Goal: Find specific page/section: Find specific page/section

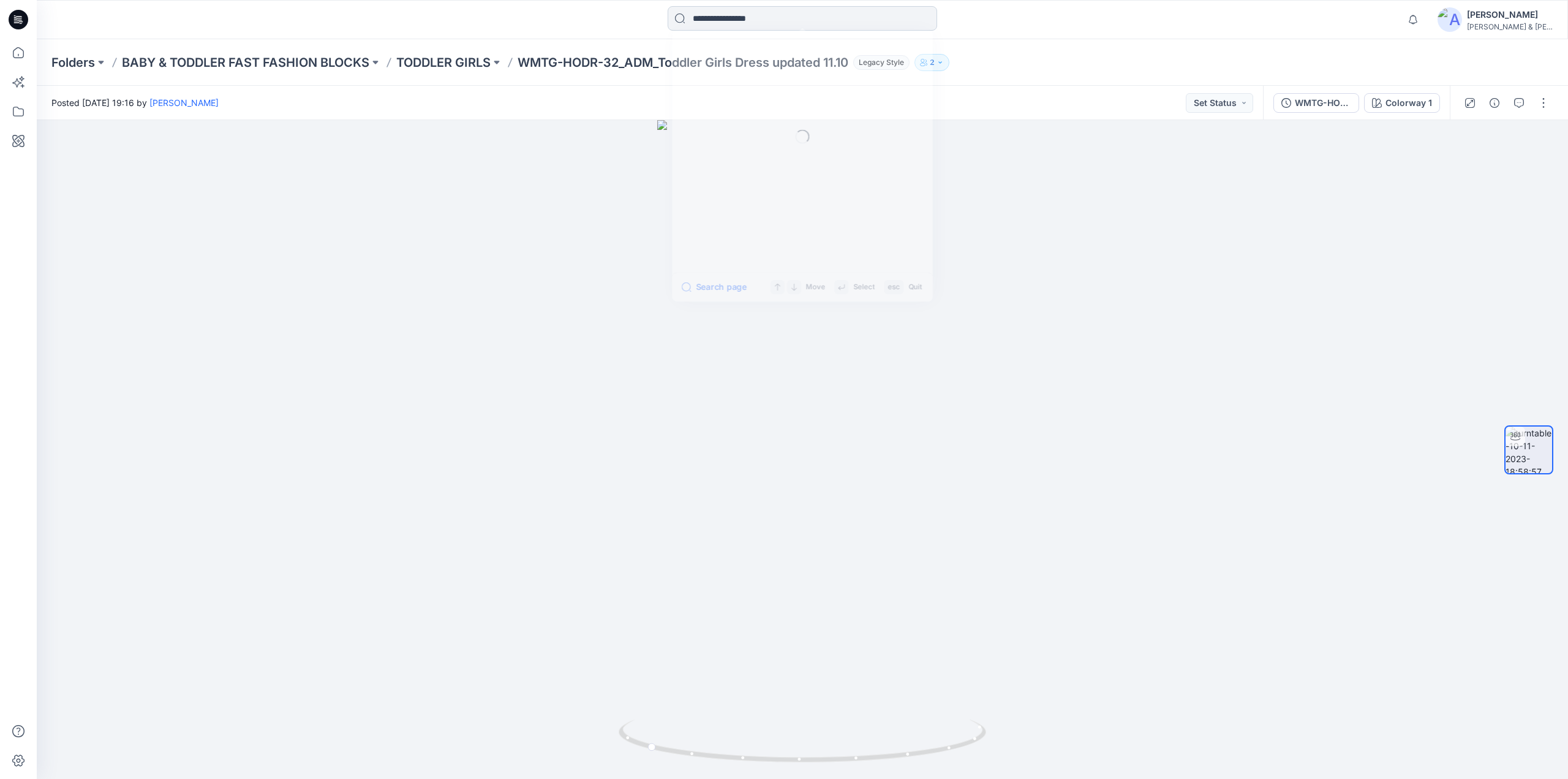
click at [770, 19] on input at bounding box center [802, 19] width 269 height 24
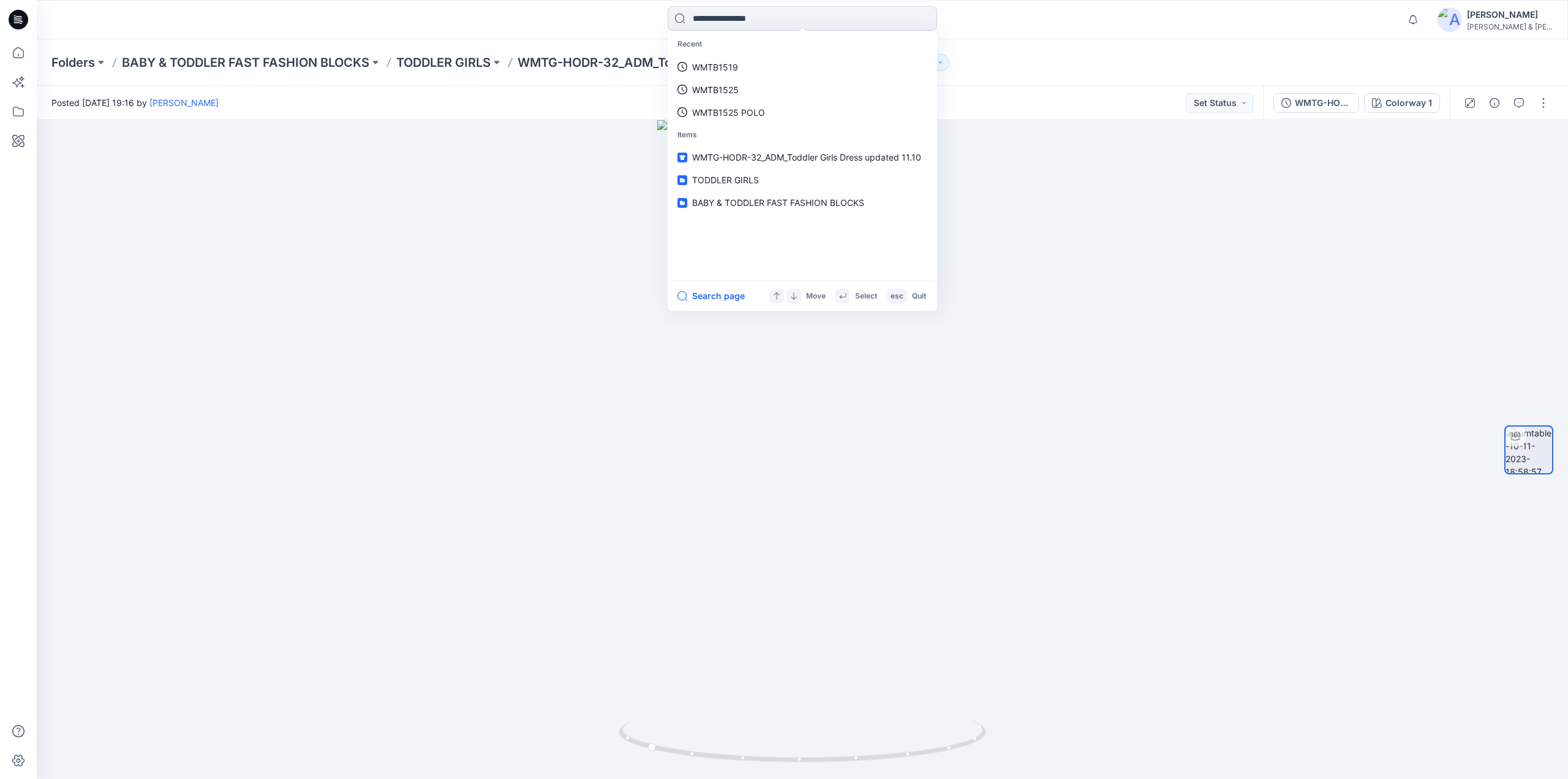
paste input "******"
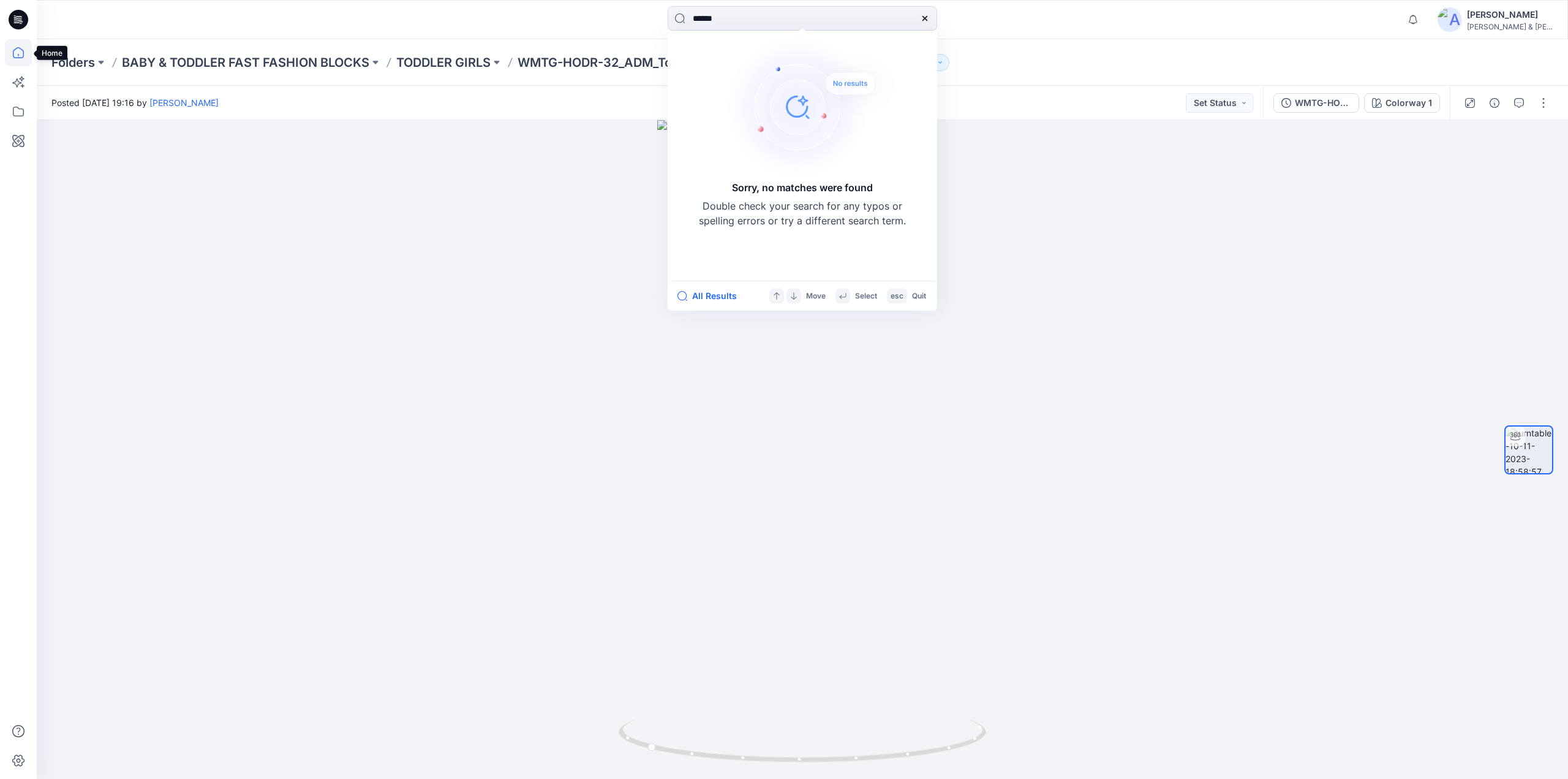
type input "******"
click at [12, 59] on icon at bounding box center [19, 53] width 27 height 27
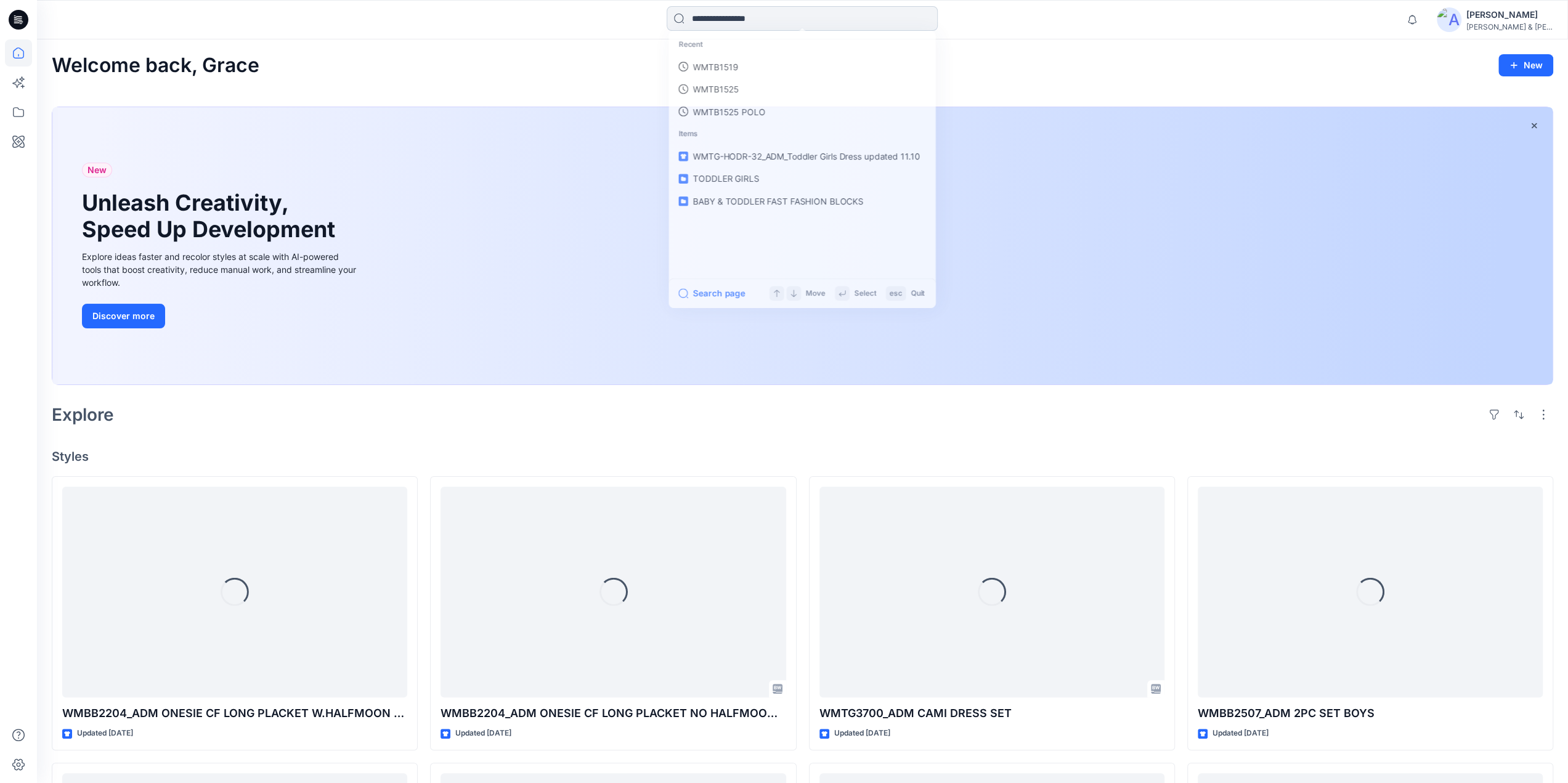
click at [735, 21] on input at bounding box center [802, 19] width 271 height 25
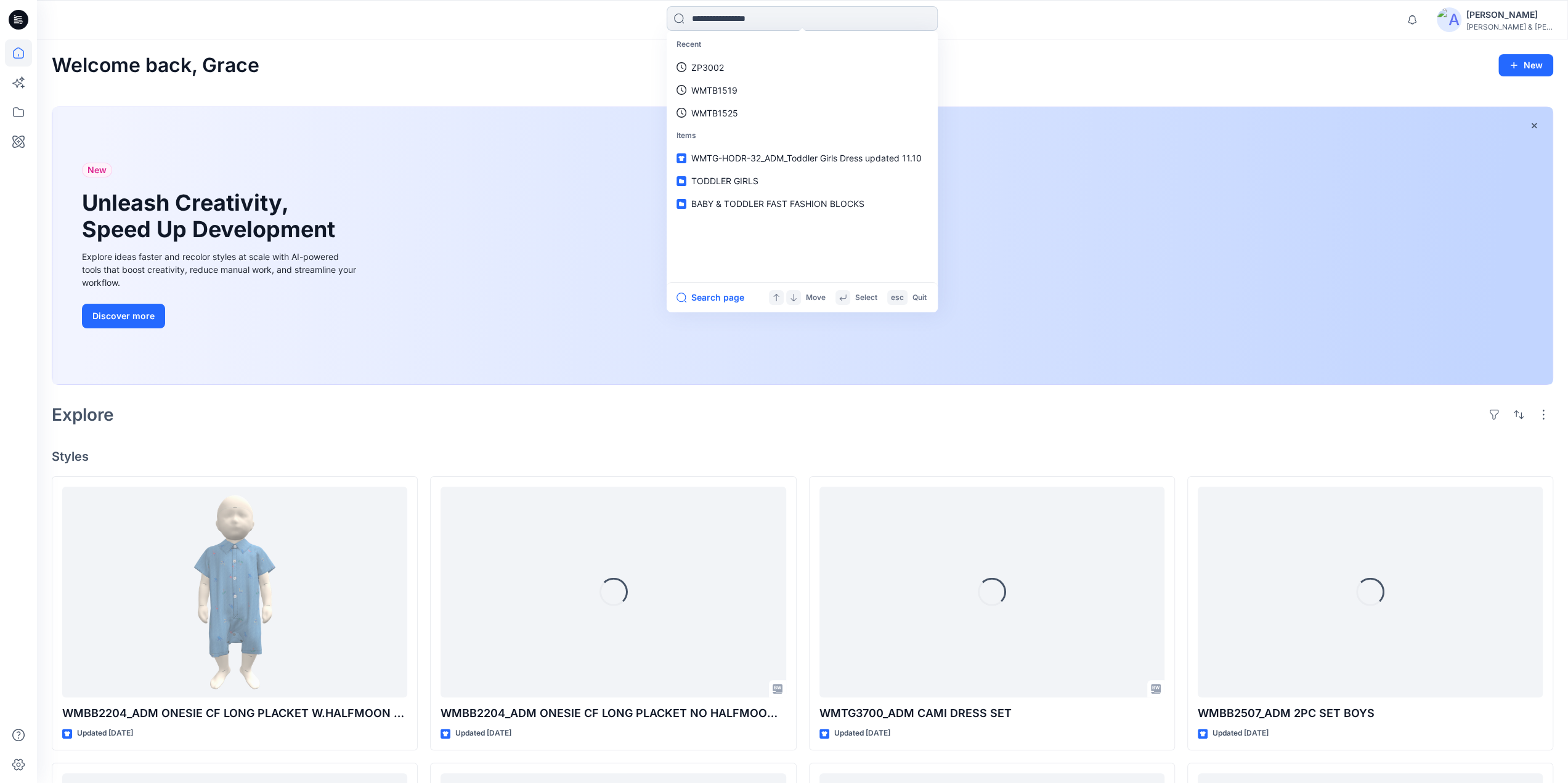
paste input "******"
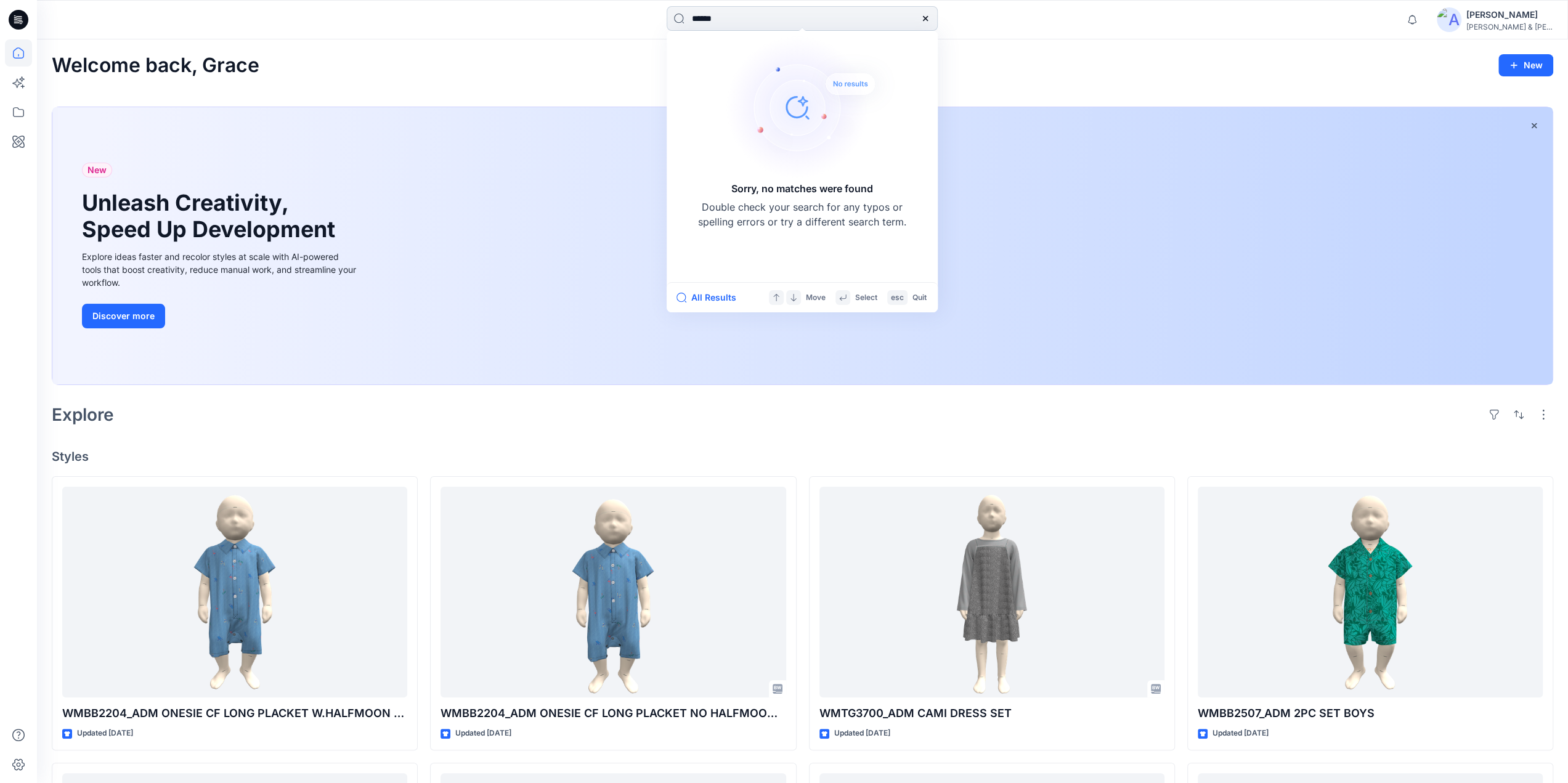
type input "******"
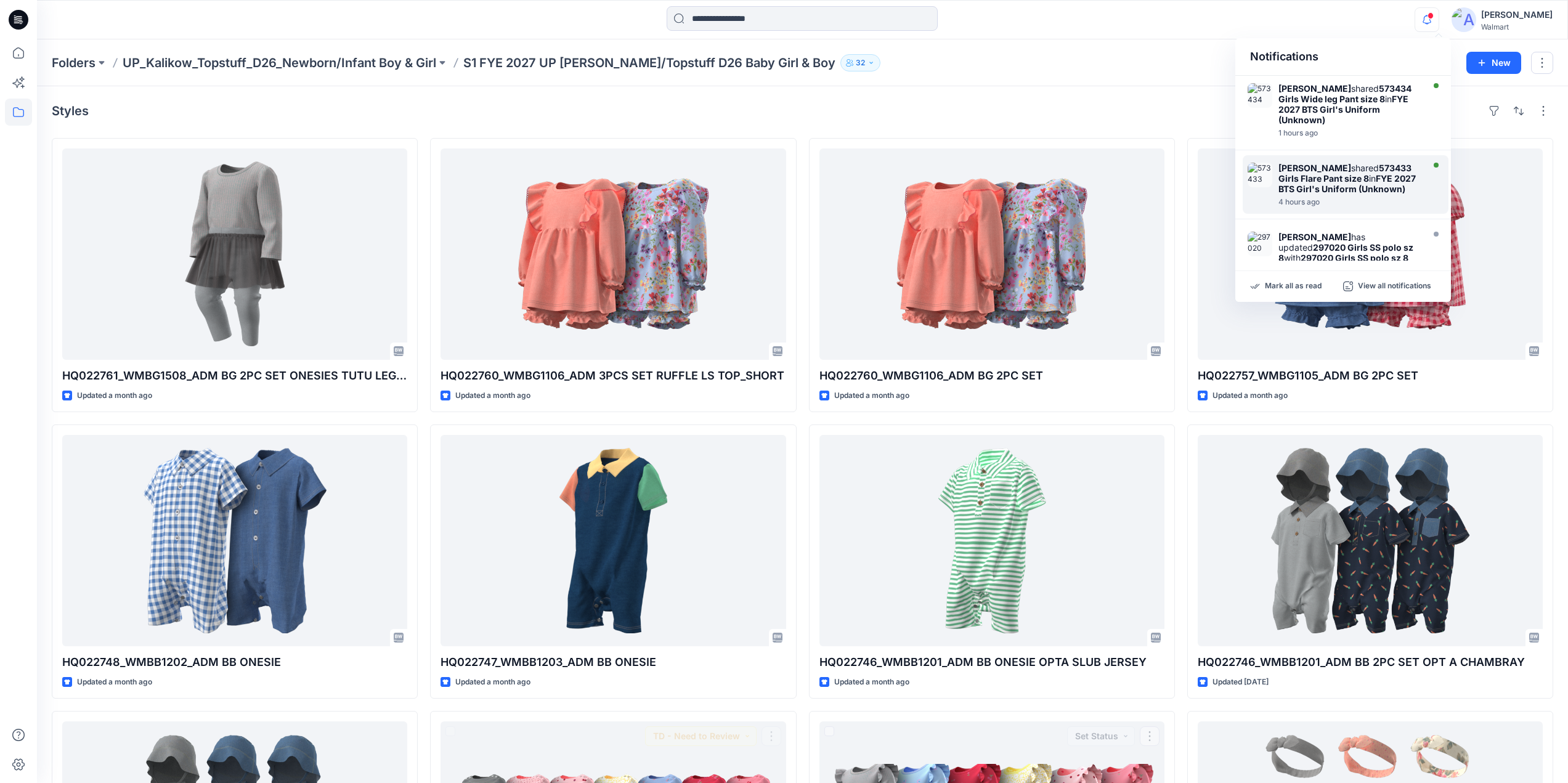
scroll to position [789, 0]
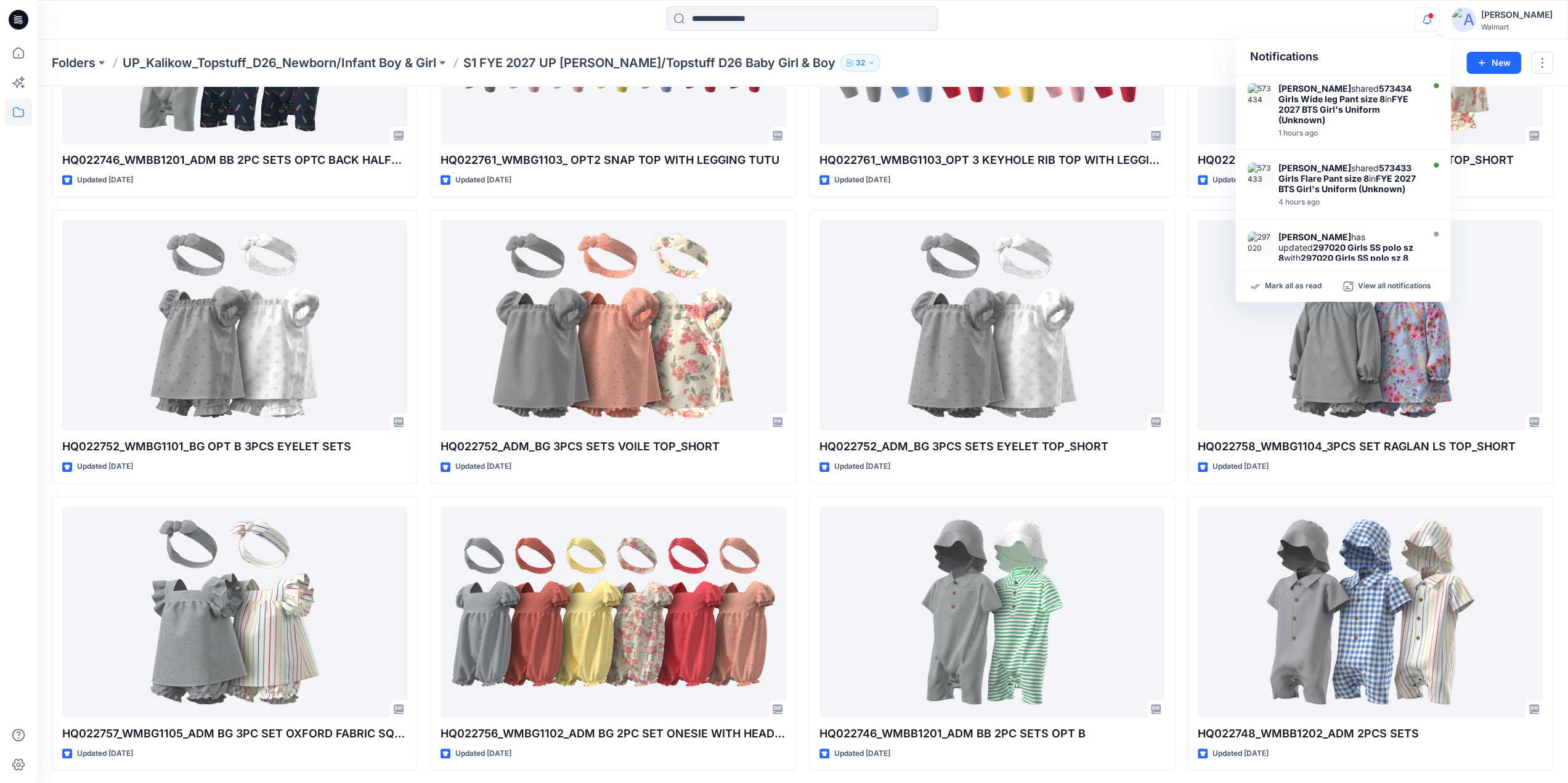
click at [1438, 18] on icon "button" at bounding box center [1427, 19] width 23 height 25
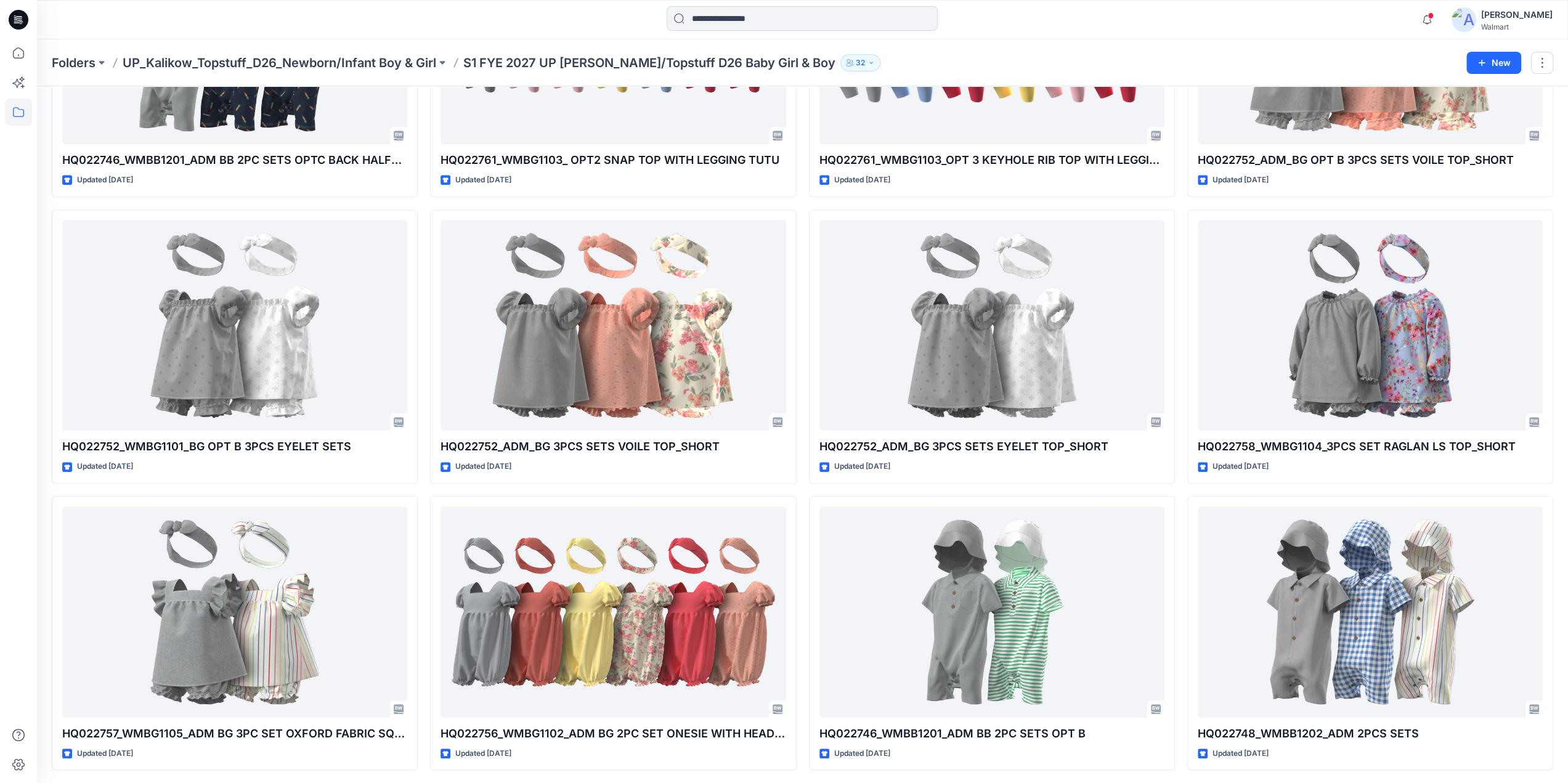
click at [1434, 16] on span at bounding box center [1431, 15] width 6 height 7
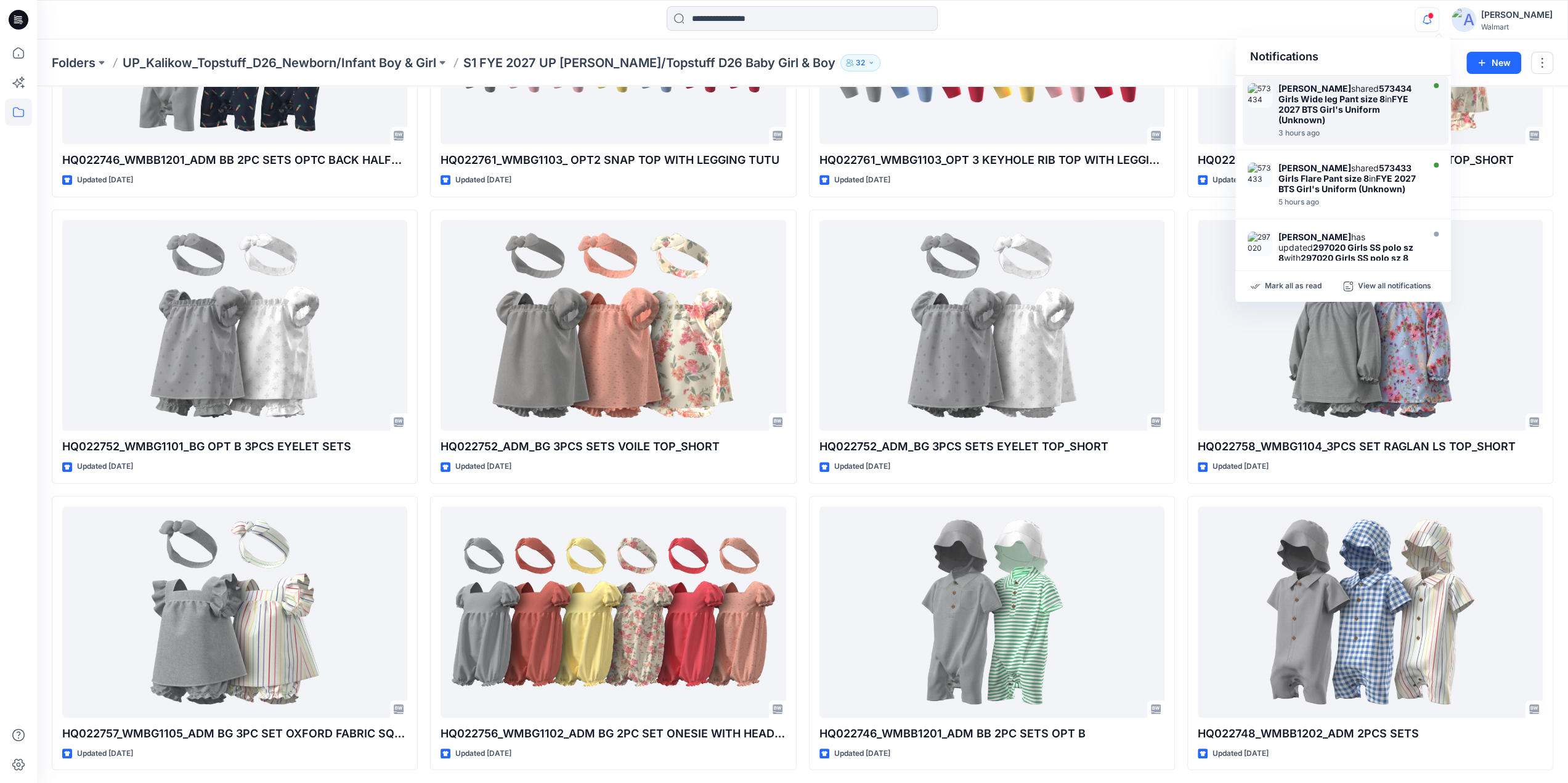
click at [1349, 112] on strong "FYE 2027 BTS Girl's Uniform (Unknown)" at bounding box center [1344, 109] width 130 height 32
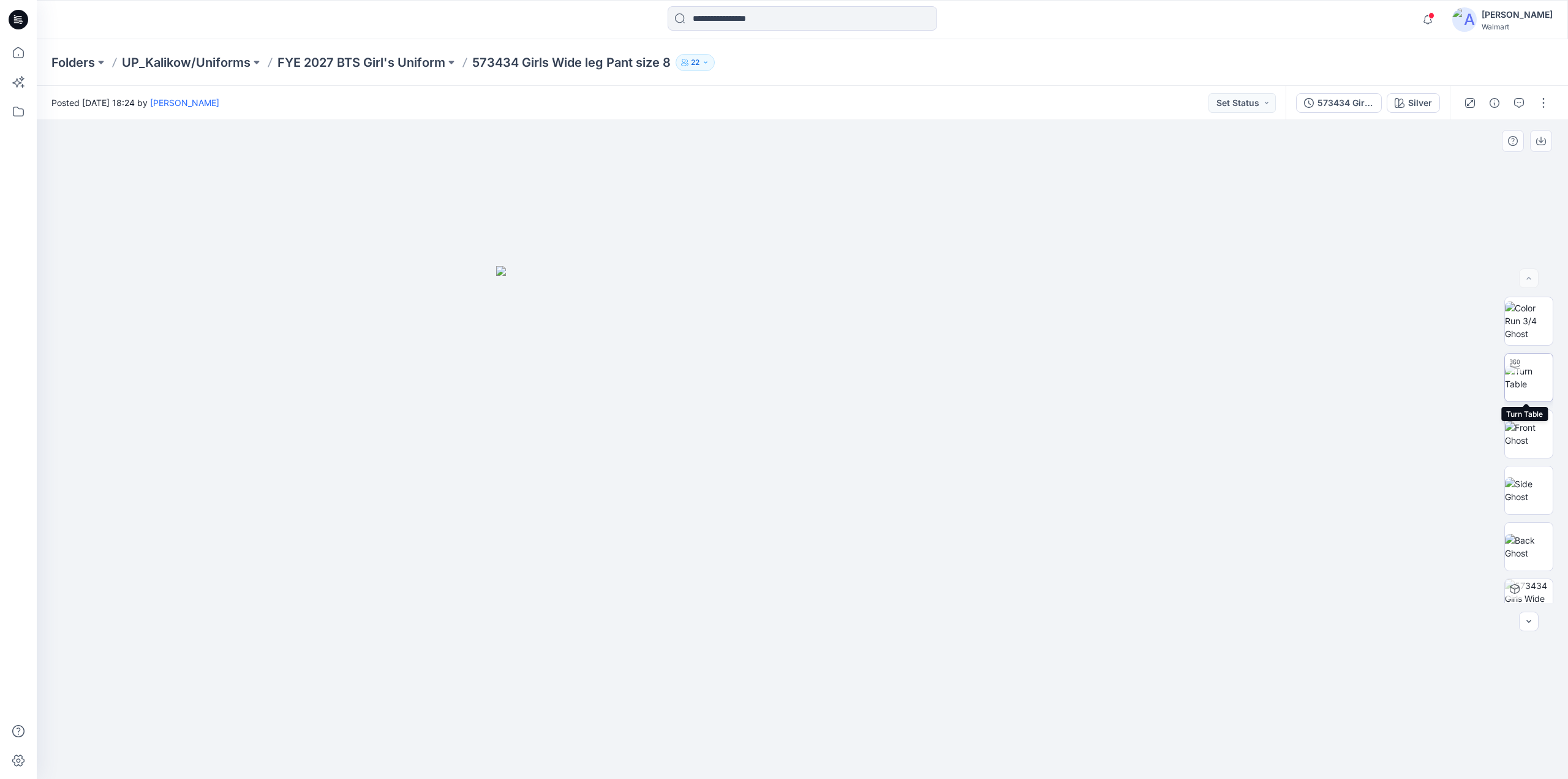
click at [1526, 364] on img at bounding box center [1529, 377] width 47 height 26
drag, startPoint x: 974, startPoint y: 634, endPoint x: 950, endPoint y: 640, distance: 24.7
click at [969, 634] on img at bounding box center [802, 336] width 1112 height 886
drag, startPoint x: 841, startPoint y: 675, endPoint x: 830, endPoint y: 410, distance: 265.2
click at [830, 410] on img at bounding box center [802, 223] width 1112 height 1113
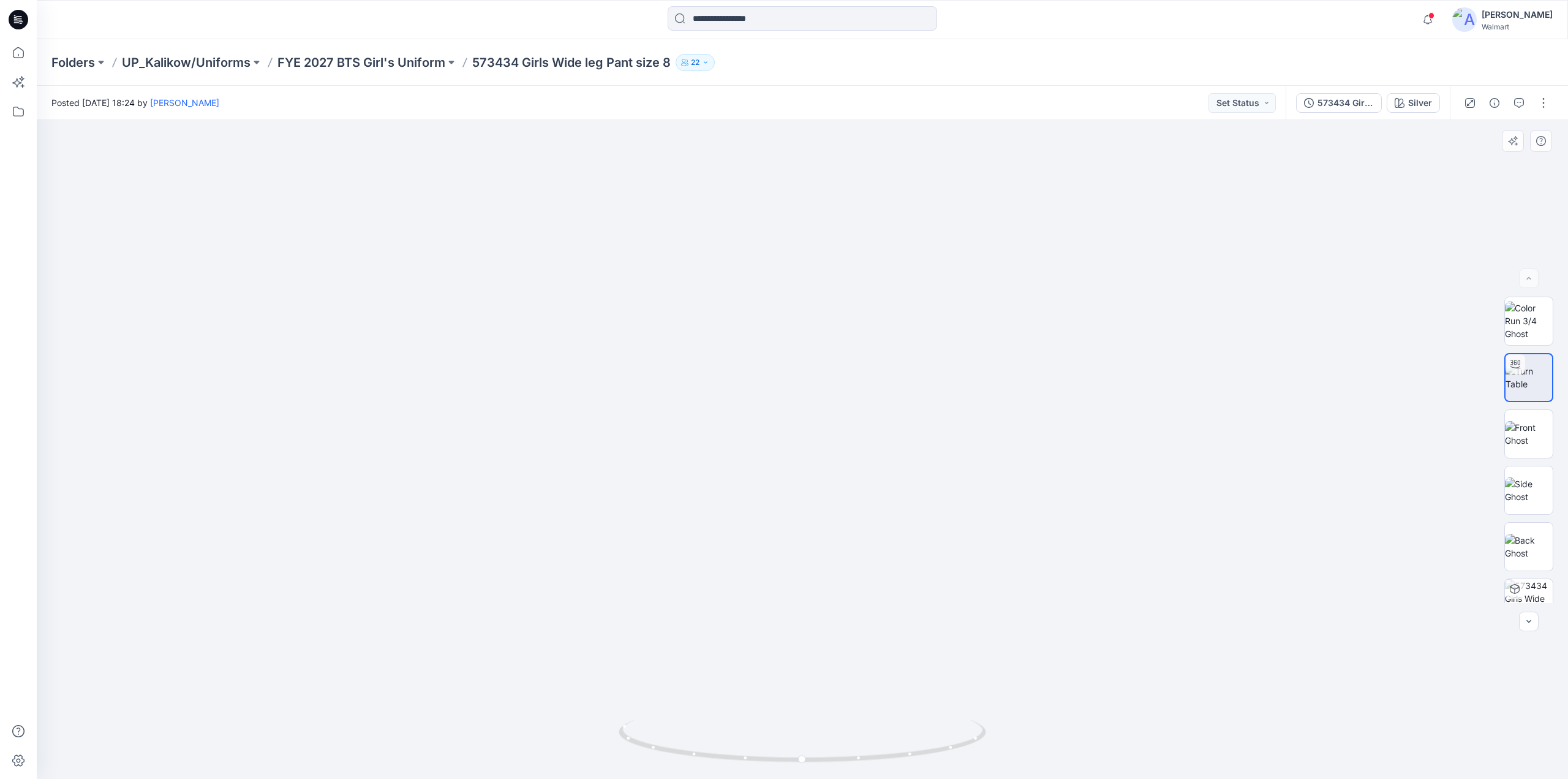
drag, startPoint x: 877, startPoint y: 715, endPoint x: 712, endPoint y: 705, distance: 165.3
click at [712, 705] on img at bounding box center [802, 223] width 1112 height 1113
drag, startPoint x: 807, startPoint y: 763, endPoint x: 1186, endPoint y: 706, distance: 383.3
click at [1186, 706] on div at bounding box center [802, 449] width 1531 height 659
click at [1440, 19] on icon "button" at bounding box center [1428, 19] width 23 height 24
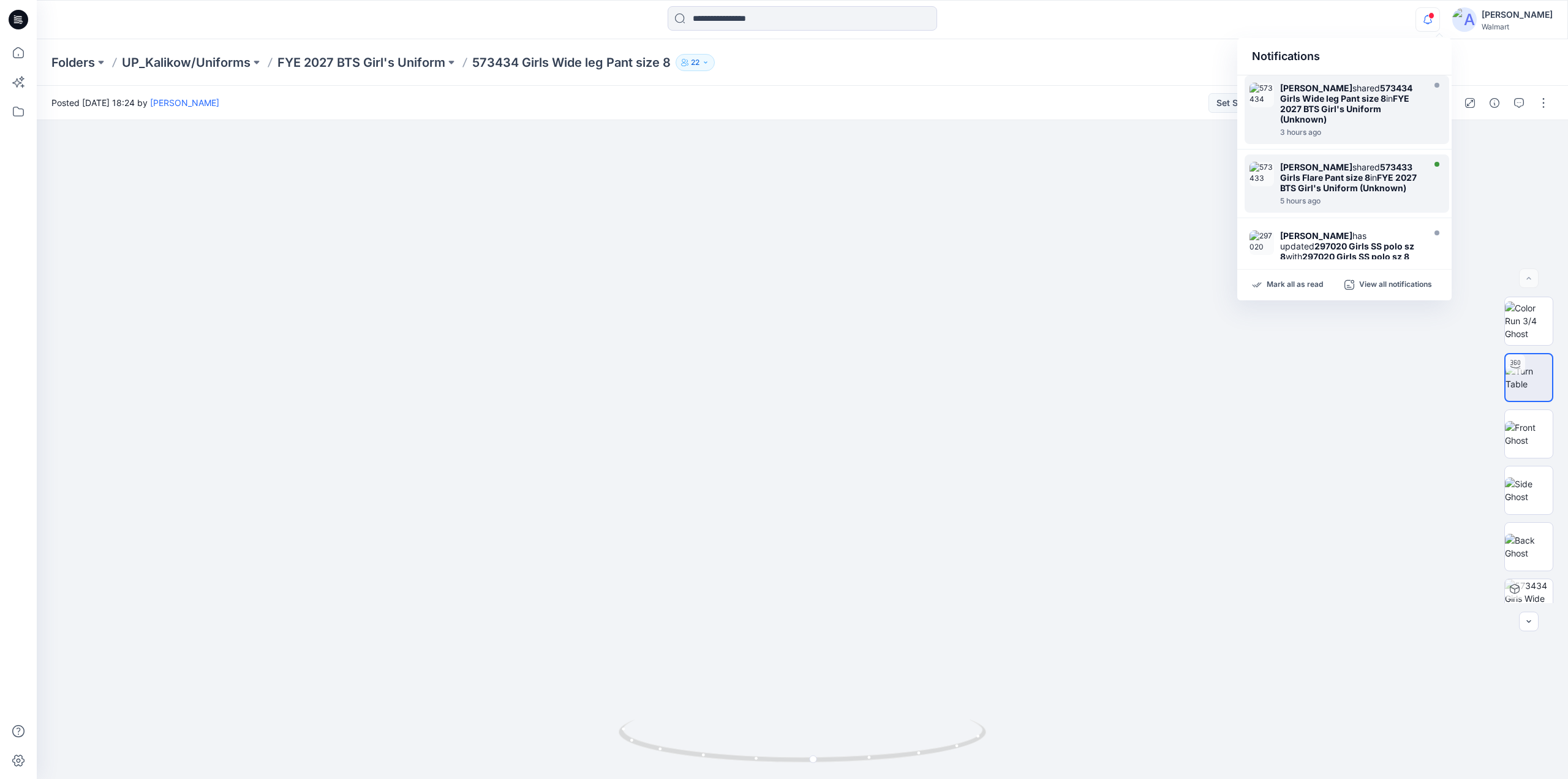
click at [1360, 176] on strong "FYE 2027 BTS Girl's Uniform (Unknown)" at bounding box center [1348, 182] width 137 height 21
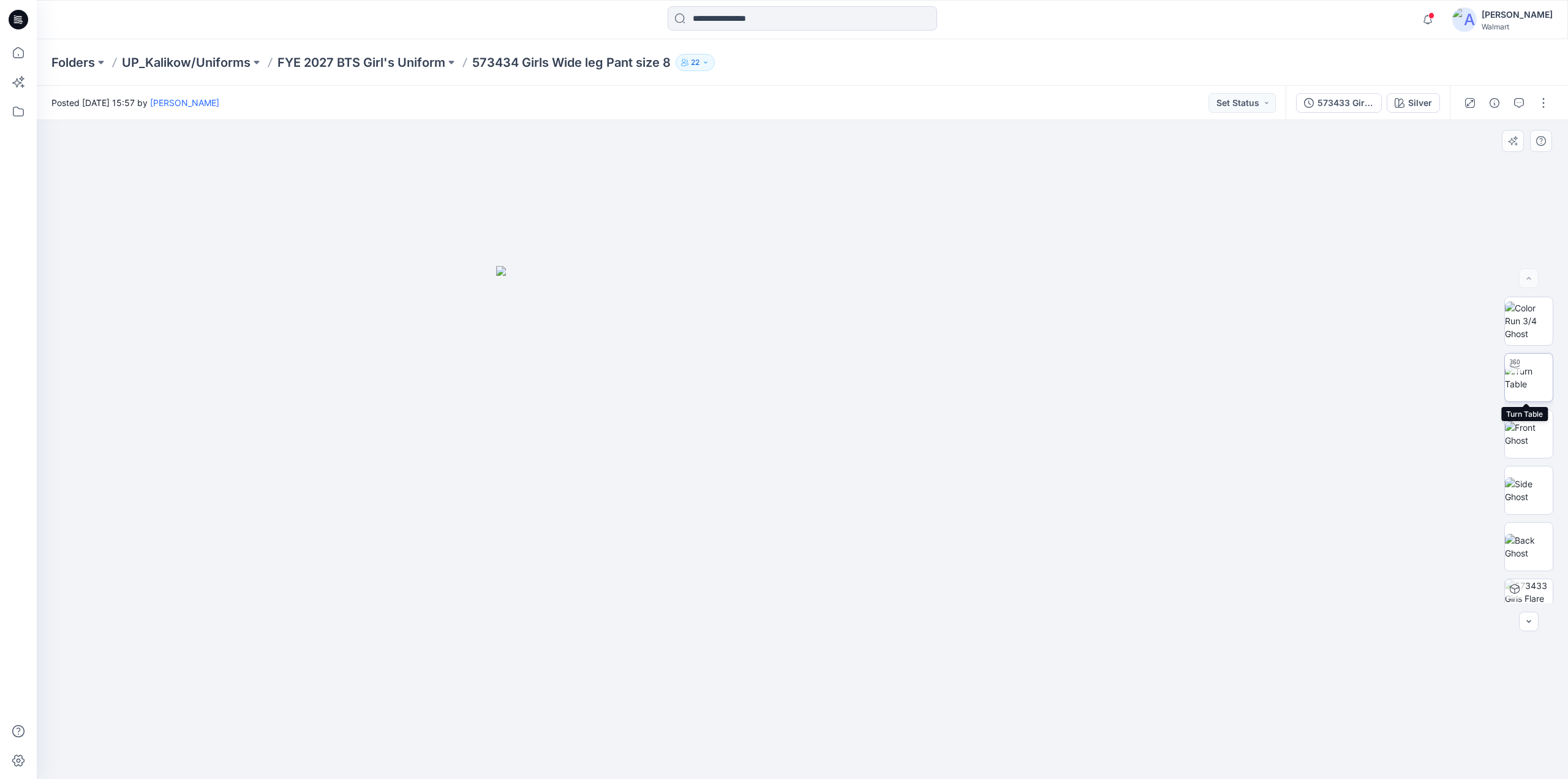
click at [1536, 373] on img at bounding box center [1529, 377] width 47 height 26
drag, startPoint x: 823, startPoint y: 665, endPoint x: 851, endPoint y: 480, distance: 187.1
click at [851, 480] on img at bounding box center [802, 244] width 1112 height 1068
drag, startPoint x: 798, startPoint y: 762, endPoint x: 859, endPoint y: 735, distance: 66.7
click at [859, 735] on icon at bounding box center [804, 742] width 371 height 46
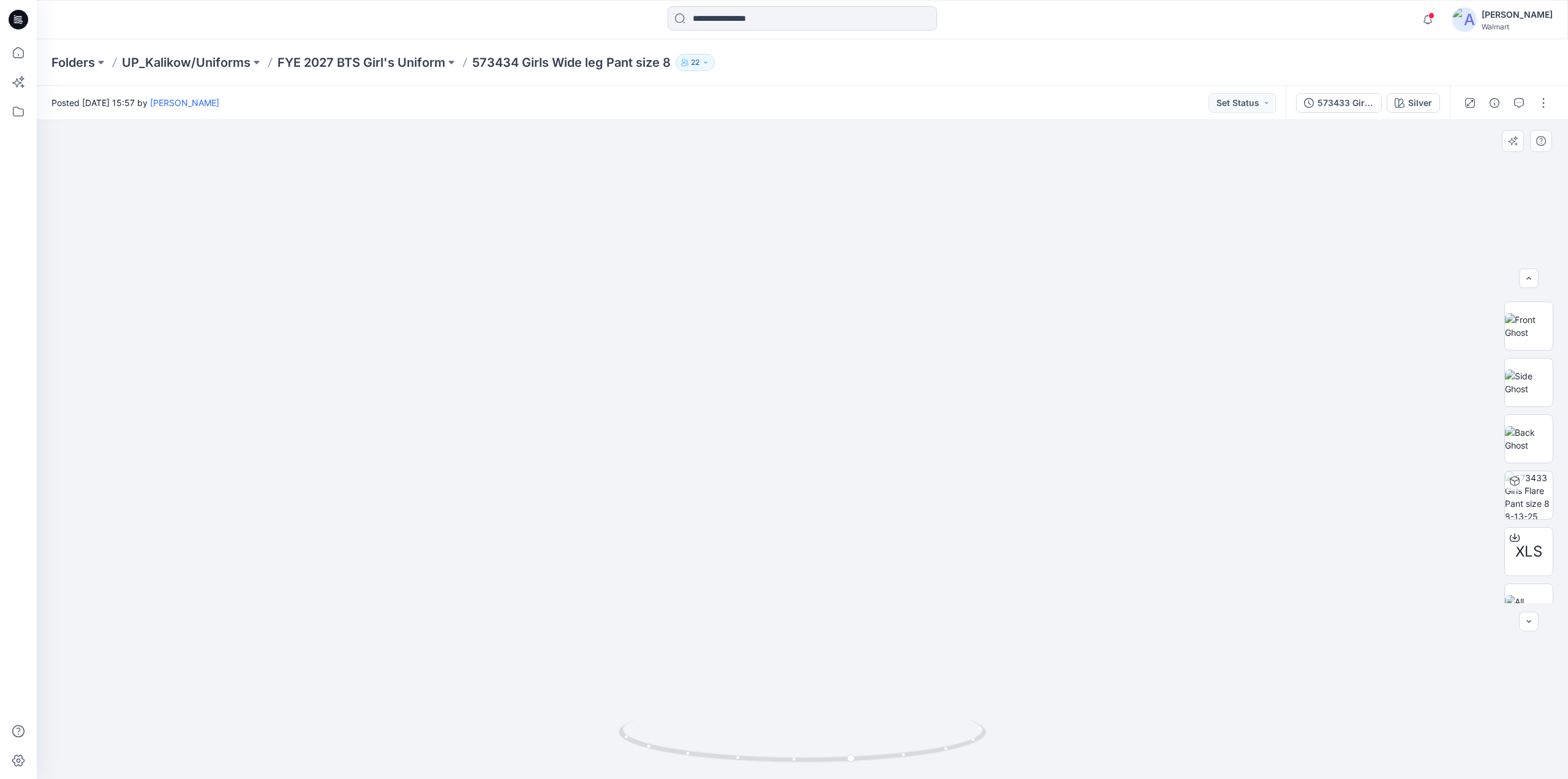
scroll to position [137, 0]
click at [1524, 460] on img at bounding box center [1529, 466] width 47 height 47
click at [1540, 100] on button "button" at bounding box center [1544, 103] width 20 height 20
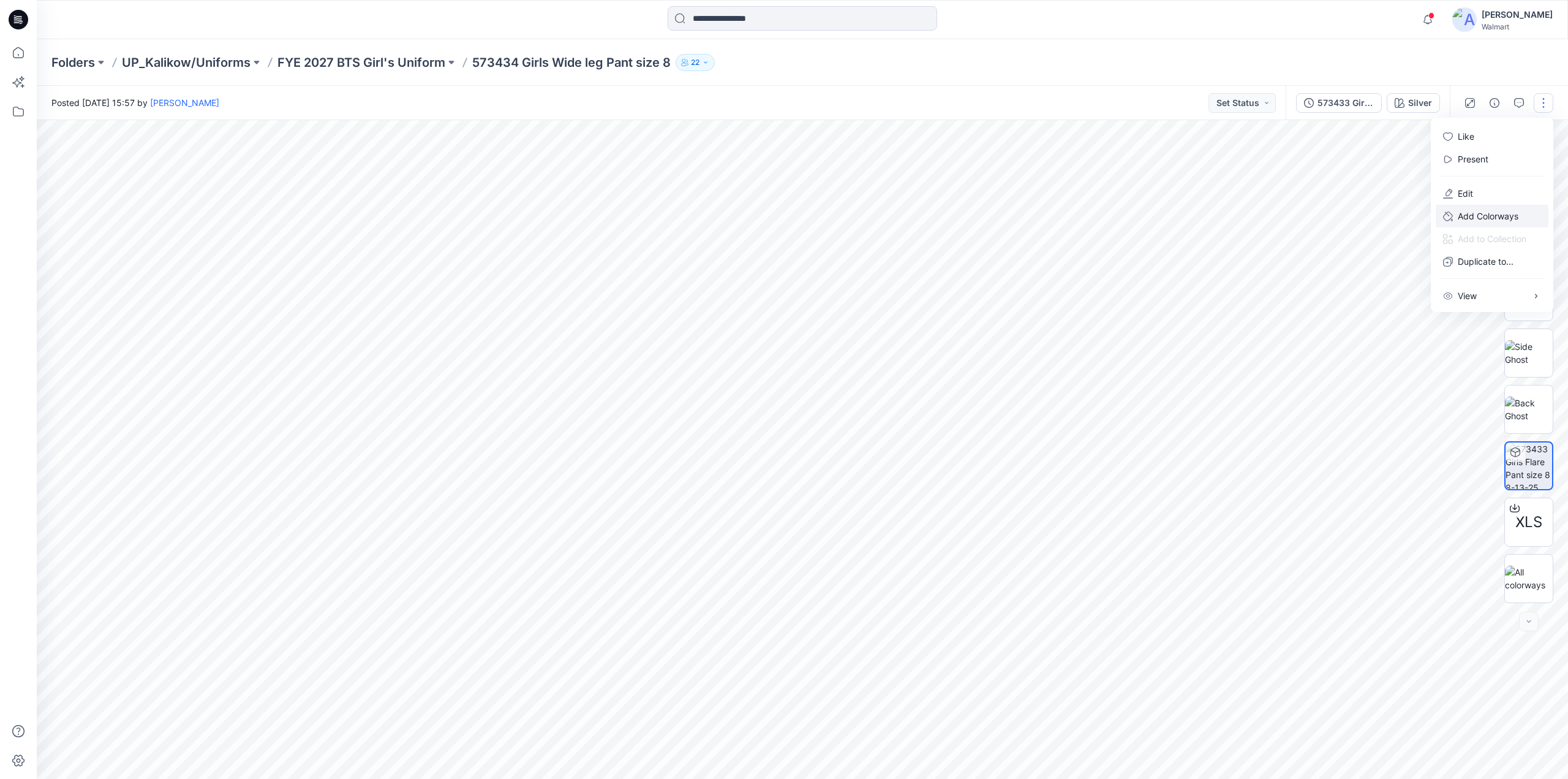
click at [1508, 221] on p "Add Colorways" at bounding box center [1488, 216] width 61 height 13
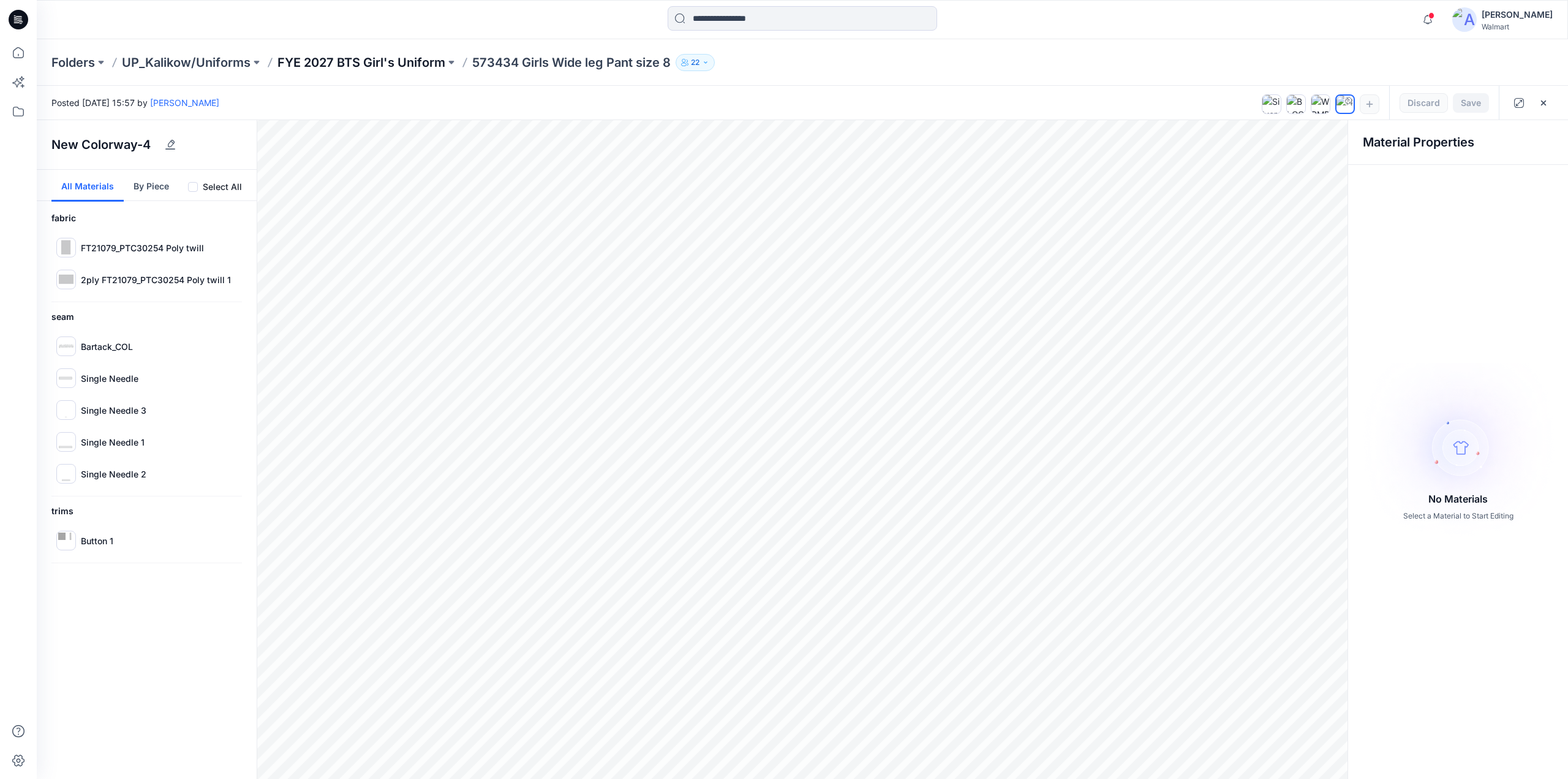
click at [352, 65] on p "FYE 2027 BTS Girl's Uniform" at bounding box center [362, 62] width 168 height 17
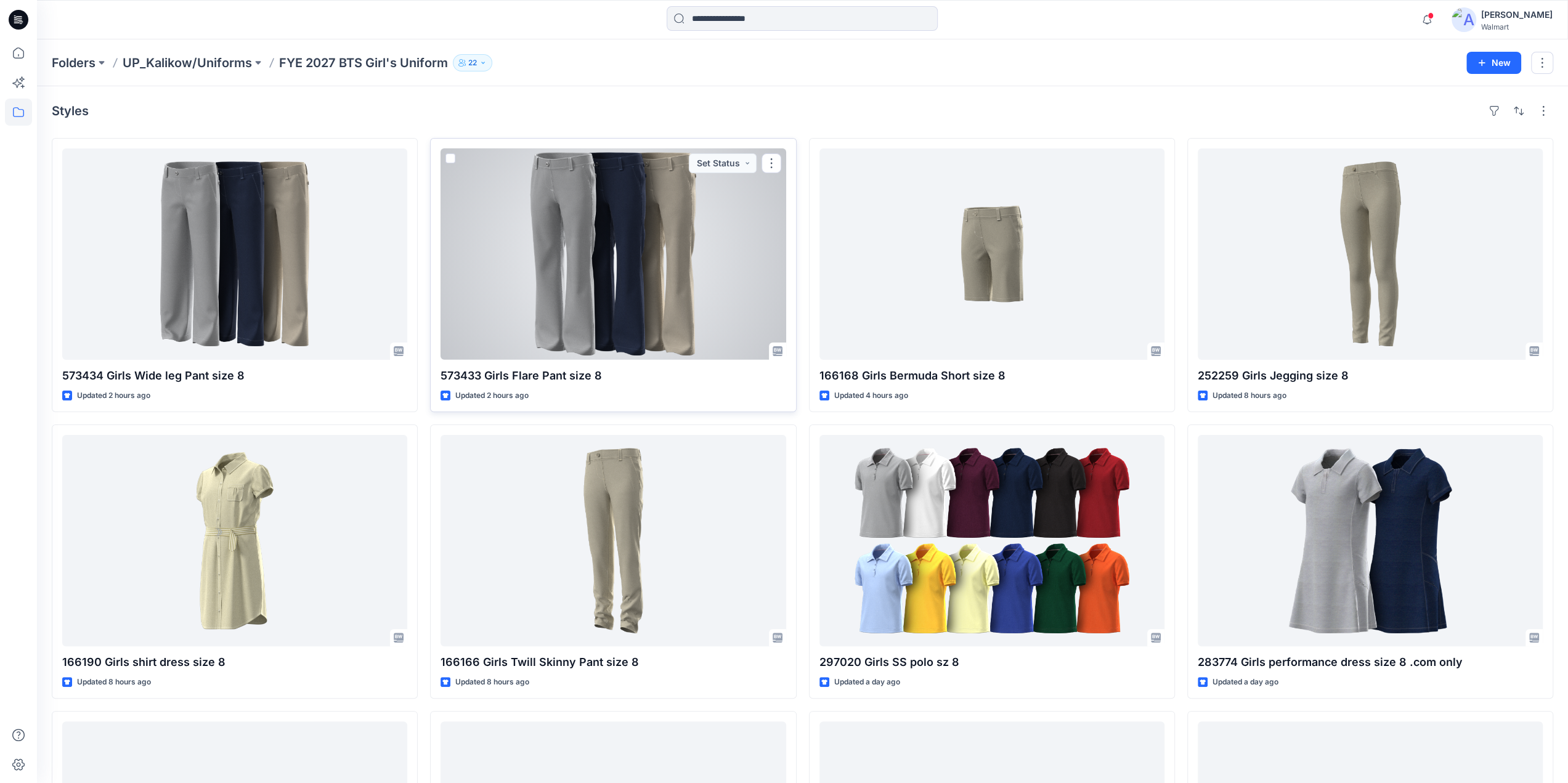
click at [617, 213] on div at bounding box center [613, 254] width 345 height 212
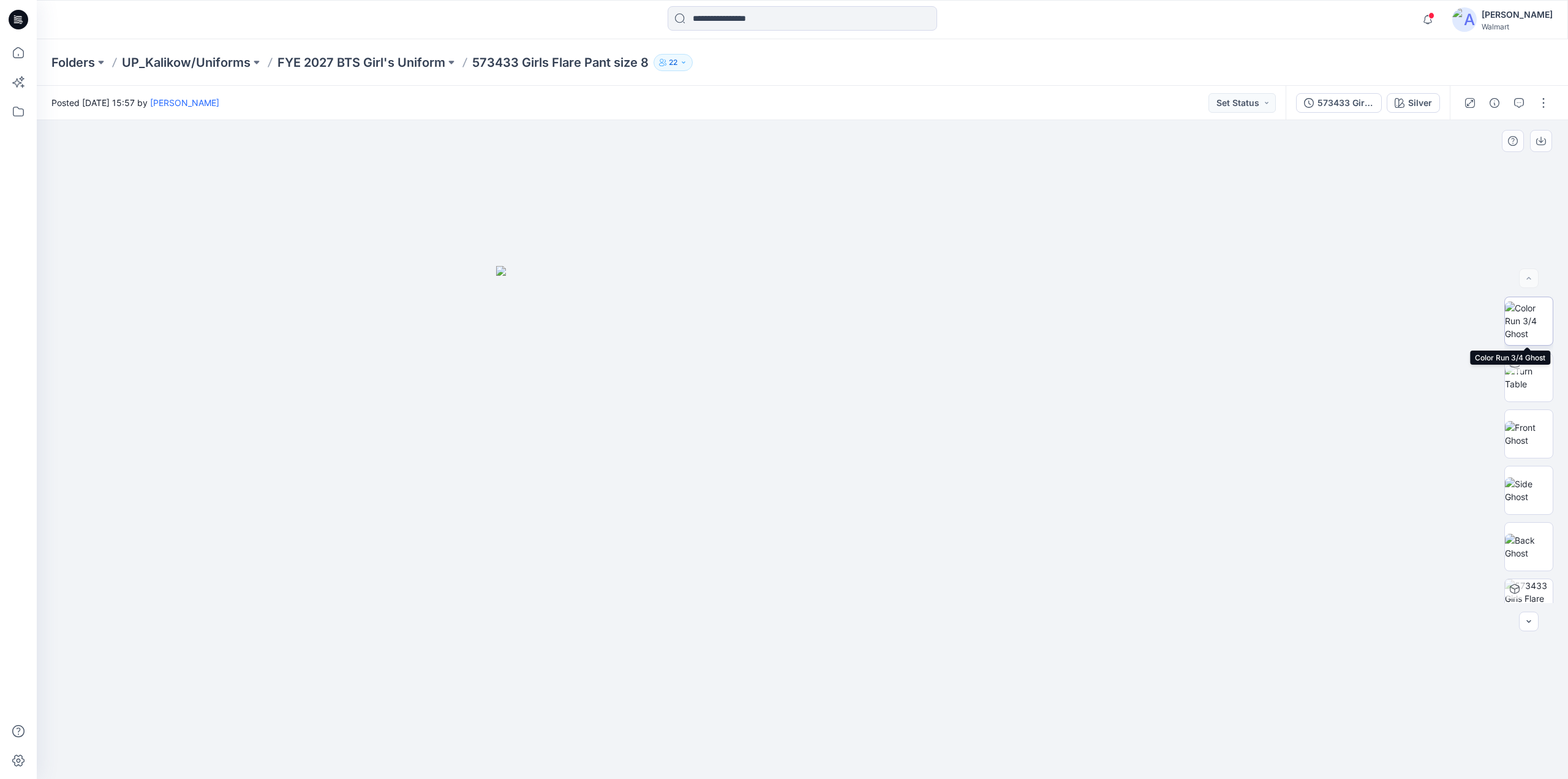
click at [1522, 311] on img at bounding box center [1529, 321] width 47 height 39
click at [17, 51] on icon at bounding box center [19, 53] width 27 height 27
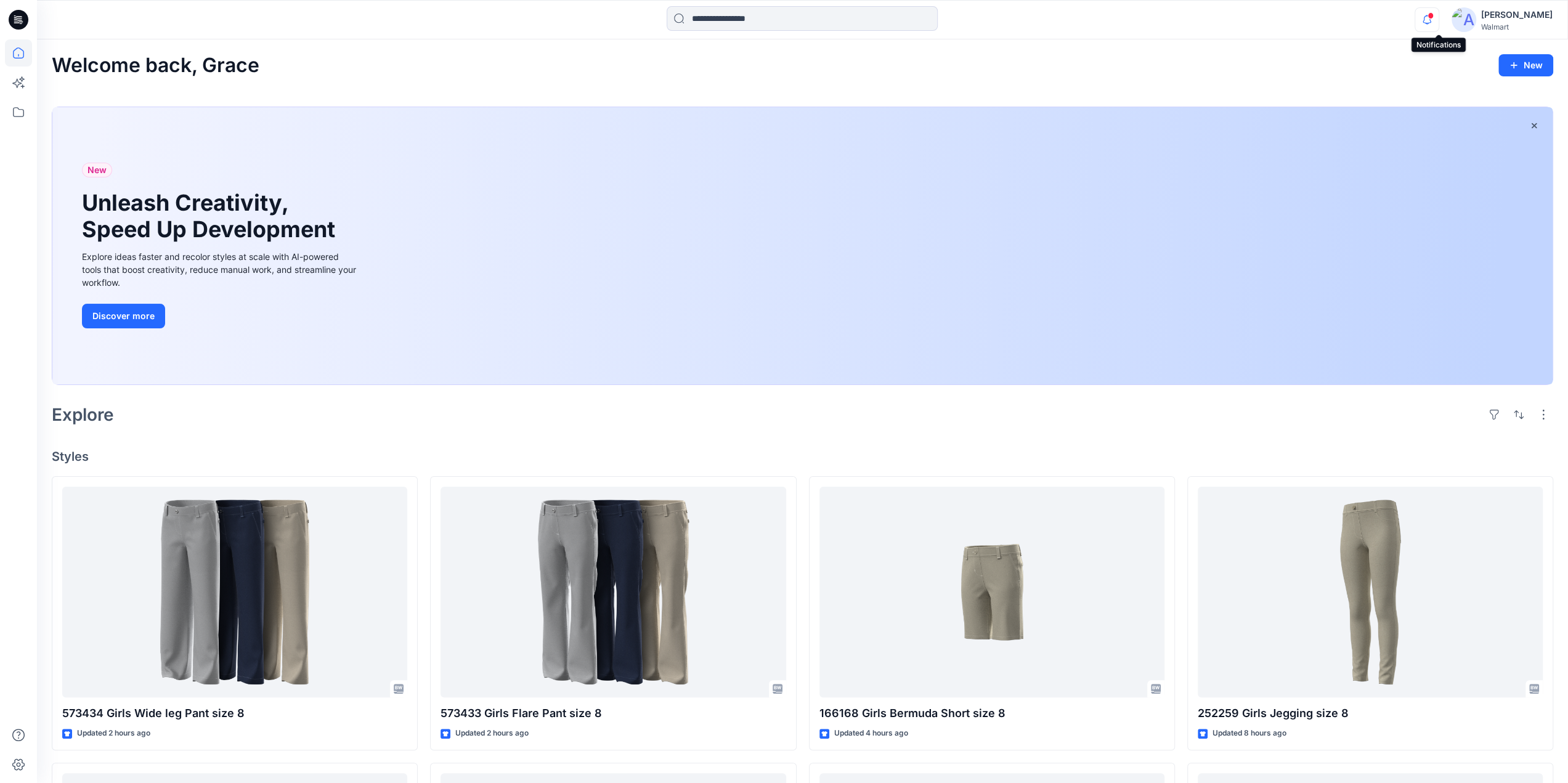
click at [1433, 14] on icon "button" at bounding box center [1427, 19] width 23 height 25
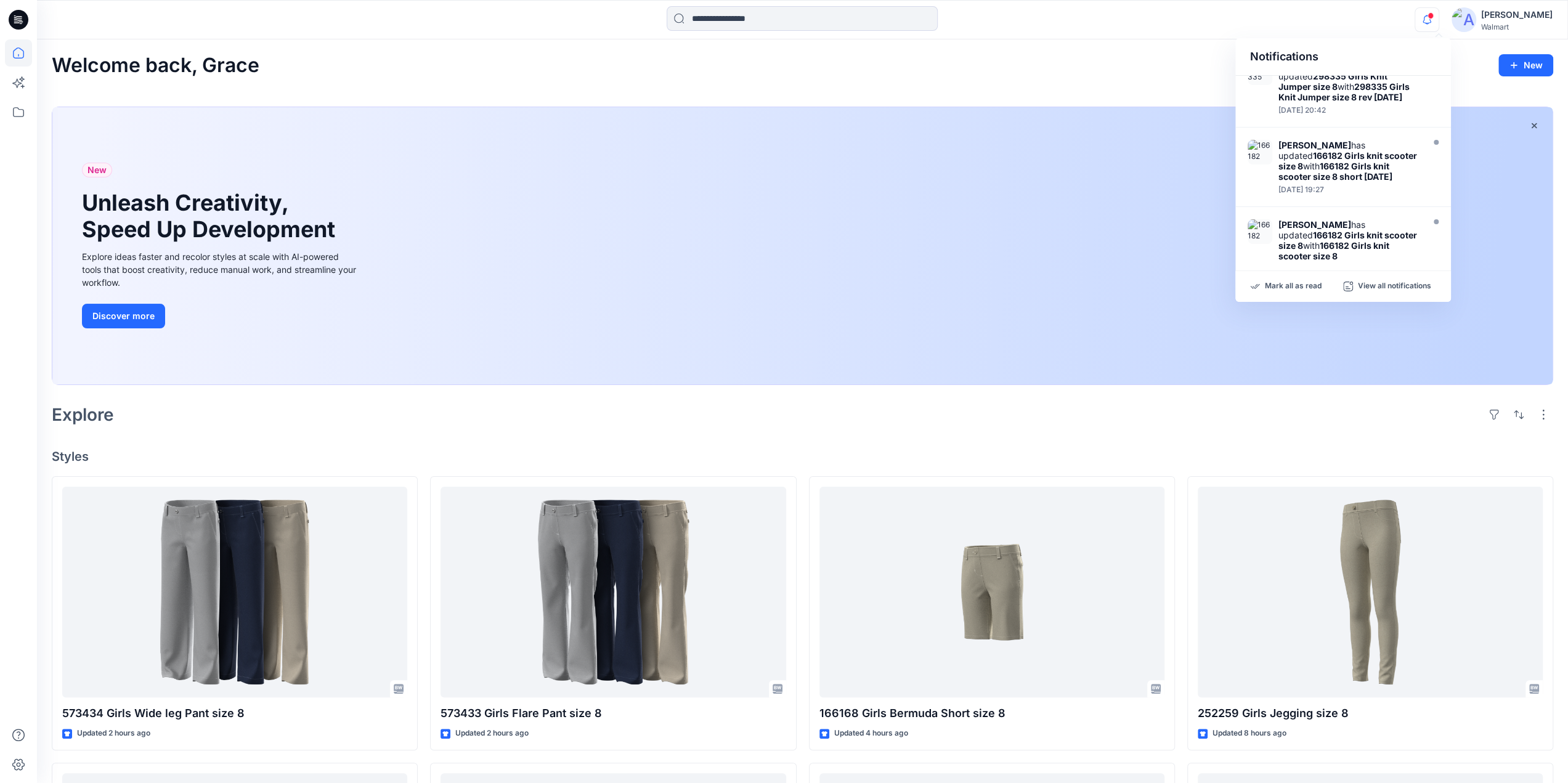
scroll to position [579, 0]
click at [1099, 70] on div "Welcome back, Grace New" at bounding box center [802, 65] width 1502 height 23
